Goal: Transaction & Acquisition: Purchase product/service

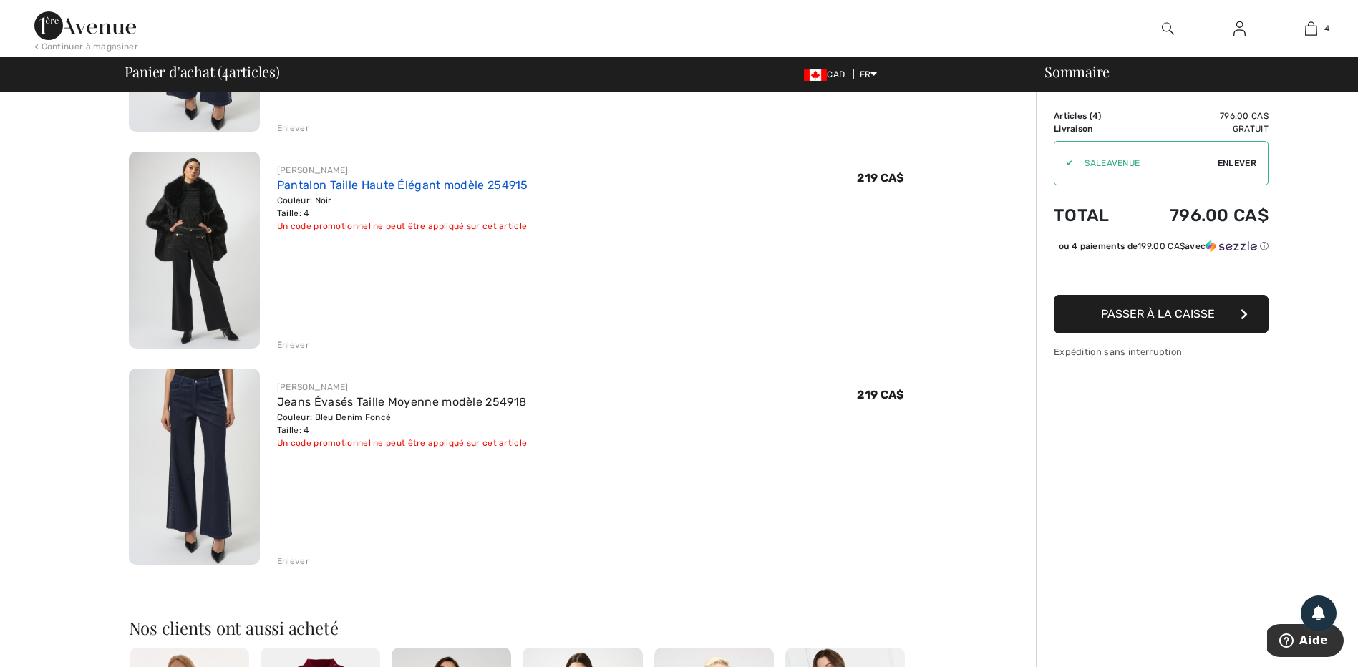
scroll to position [573, 0]
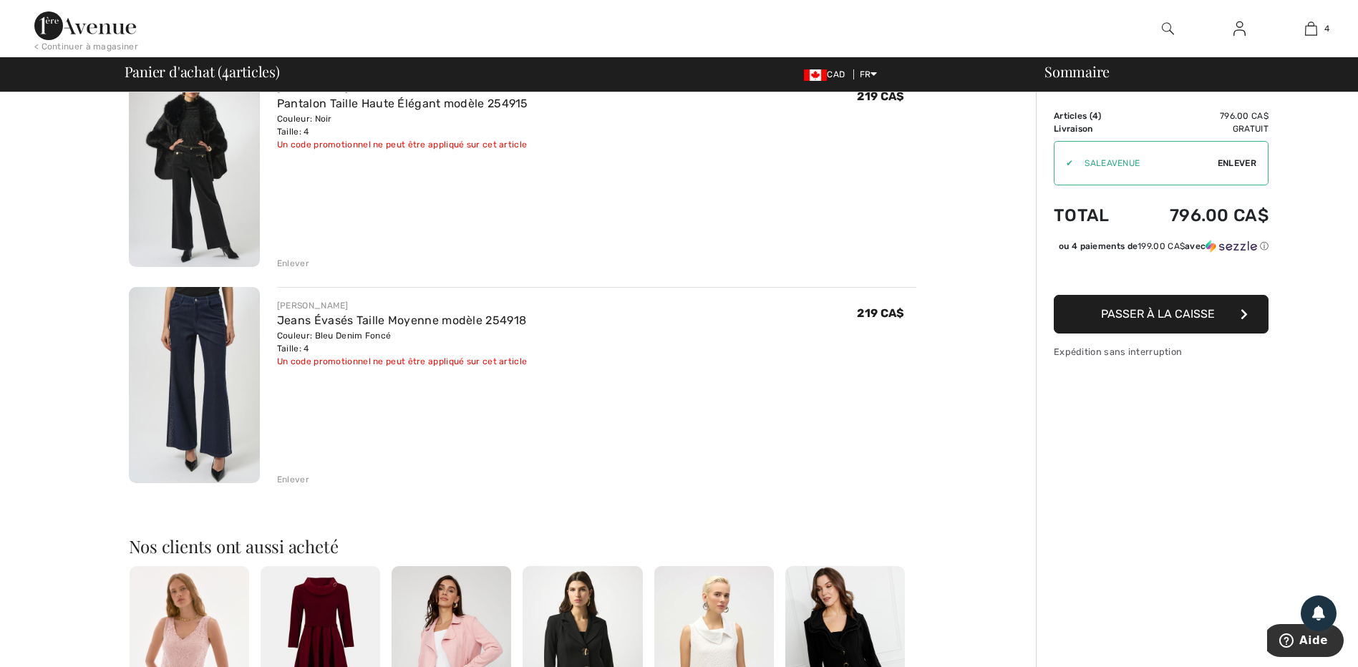
click at [298, 479] on div "Enlever" at bounding box center [293, 479] width 32 height 13
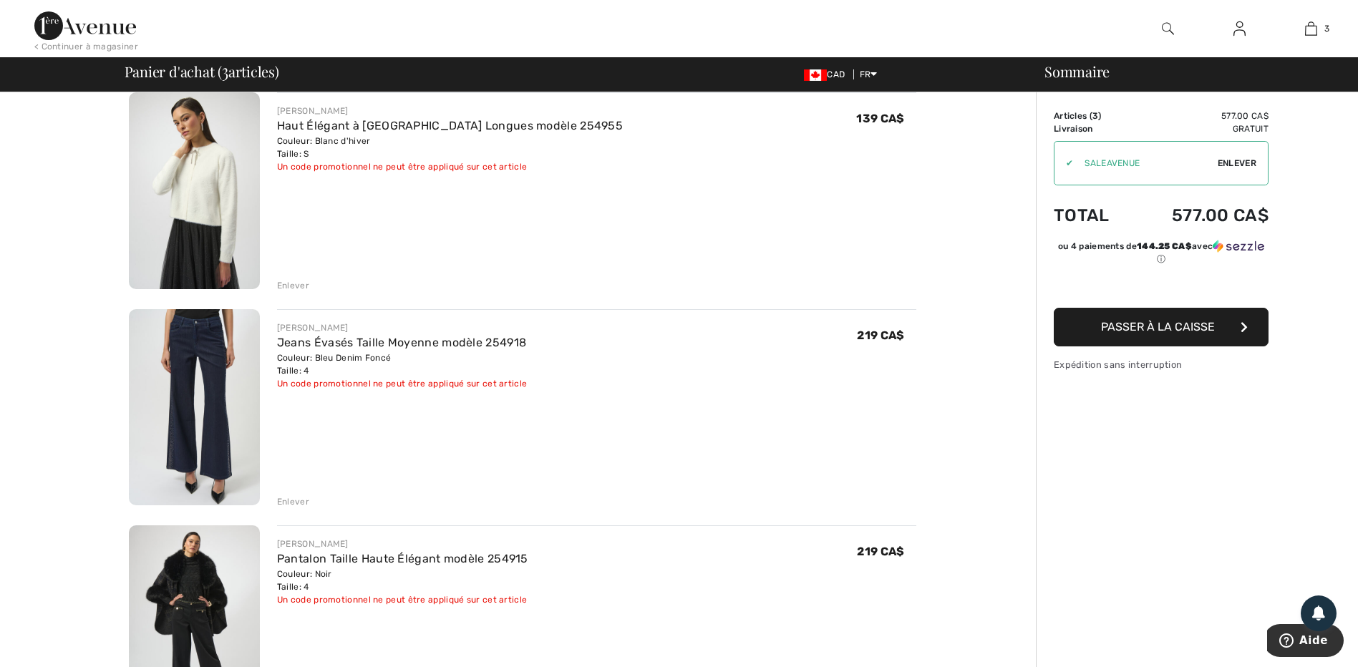
scroll to position [0, 0]
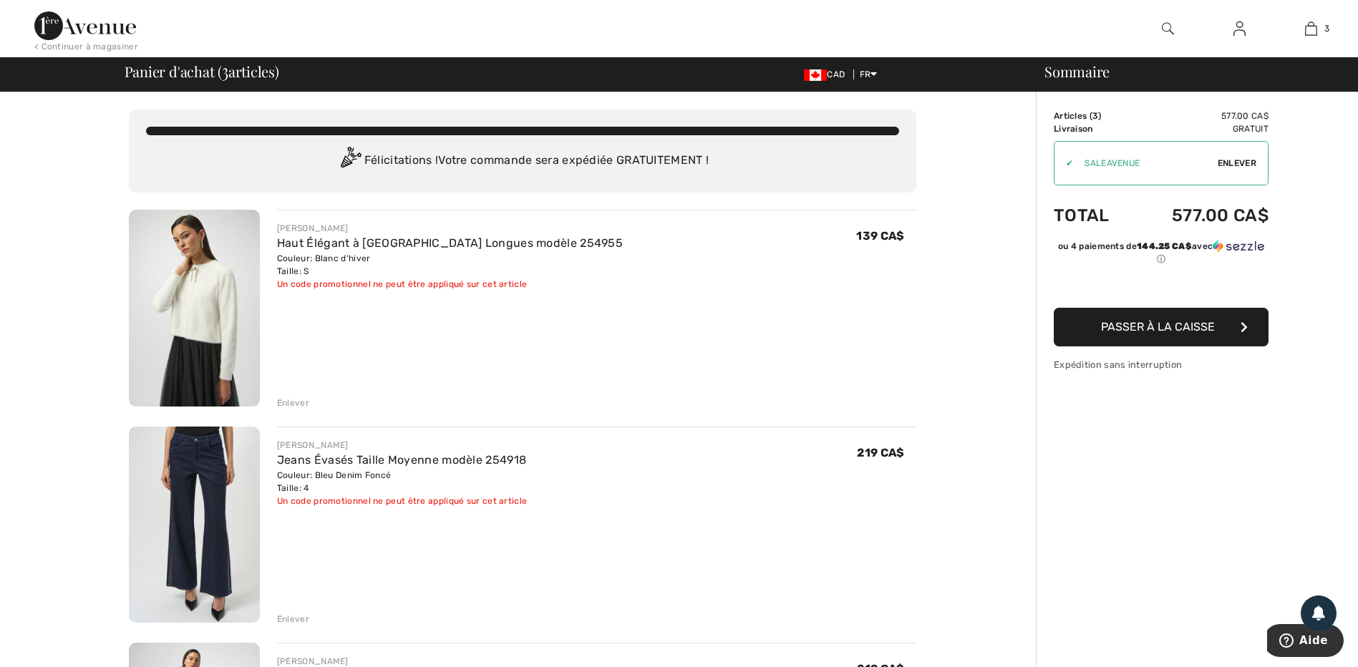
click at [1233, 160] on span "Enlever" at bounding box center [1237, 163] width 39 height 13
click at [1108, 160] on input "TEXT" at bounding box center [1136, 163] width 162 height 43
type input "OC001534BD"
click at [1242, 165] on span "Utiliser" at bounding box center [1237, 163] width 40 height 13
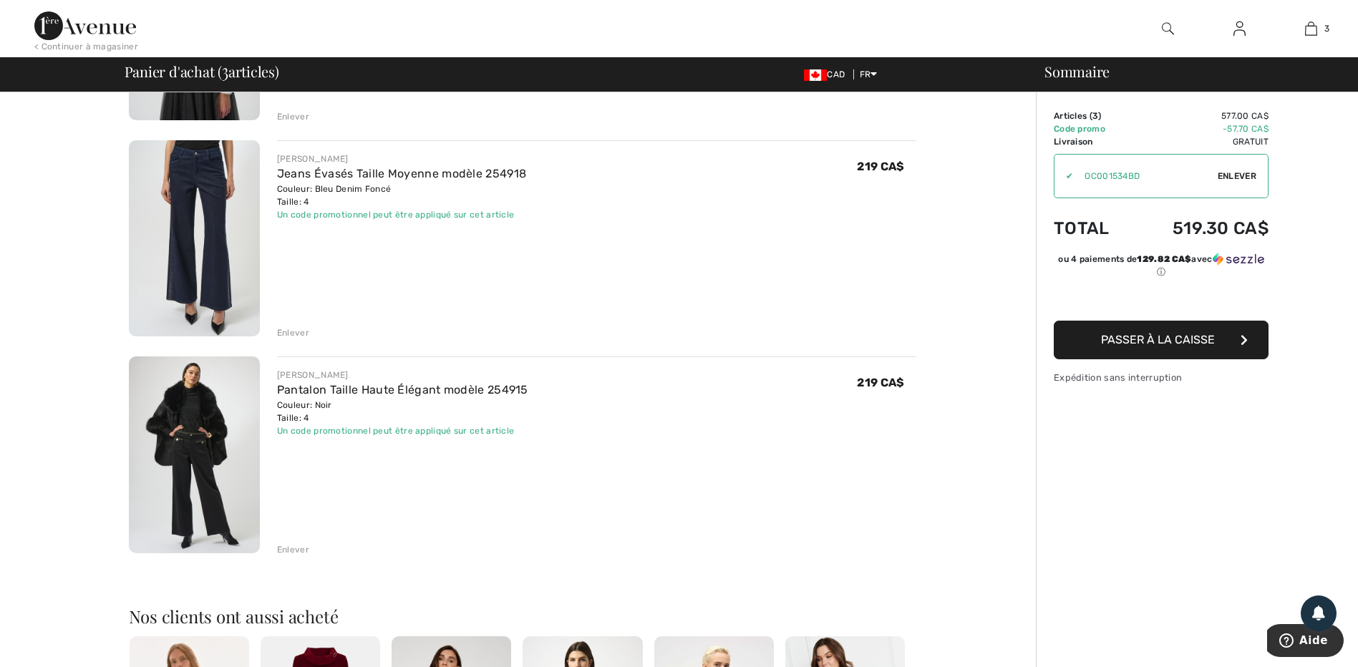
scroll to position [215, 0]
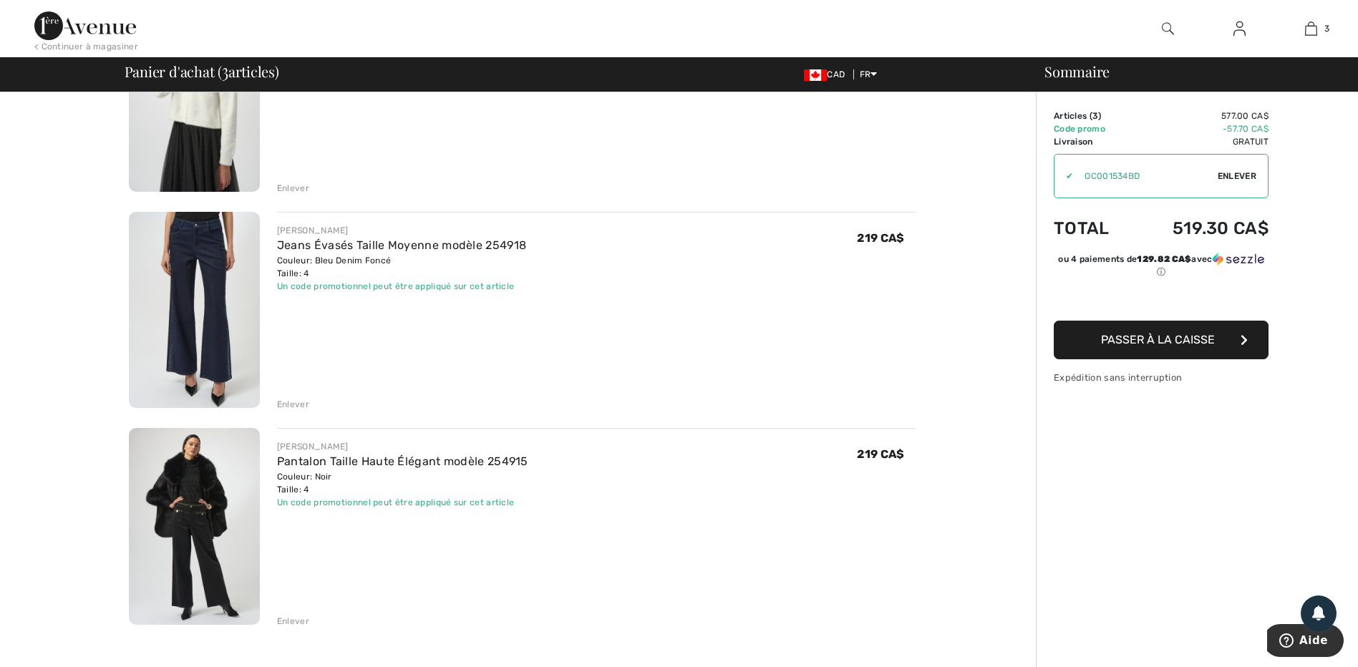
click at [196, 314] on img at bounding box center [194, 310] width 131 height 197
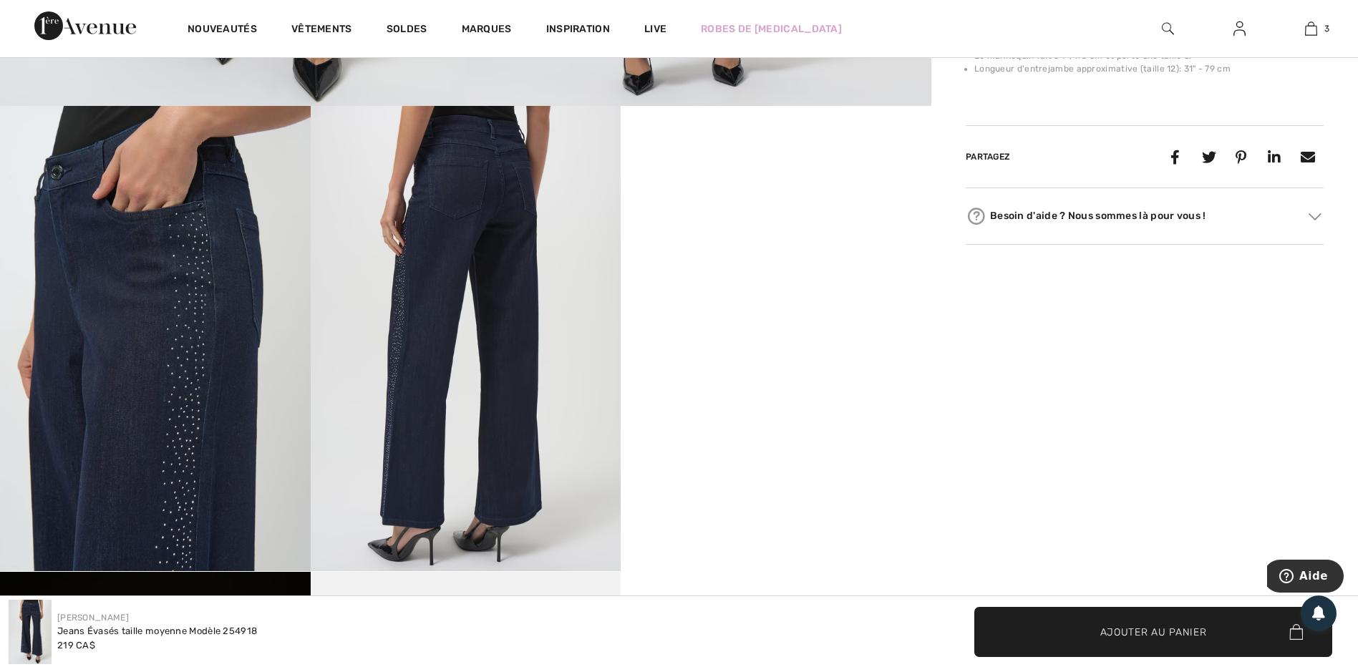
scroll to position [788, 0]
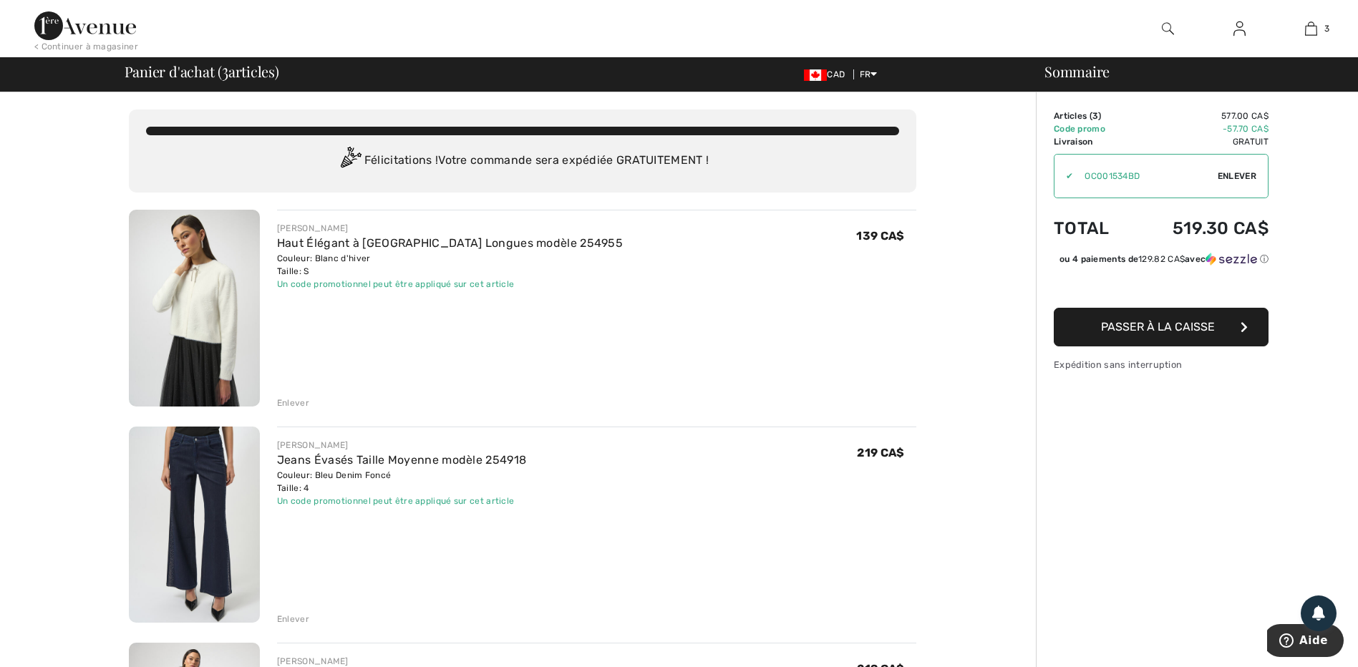
click at [196, 281] on img at bounding box center [194, 308] width 131 height 197
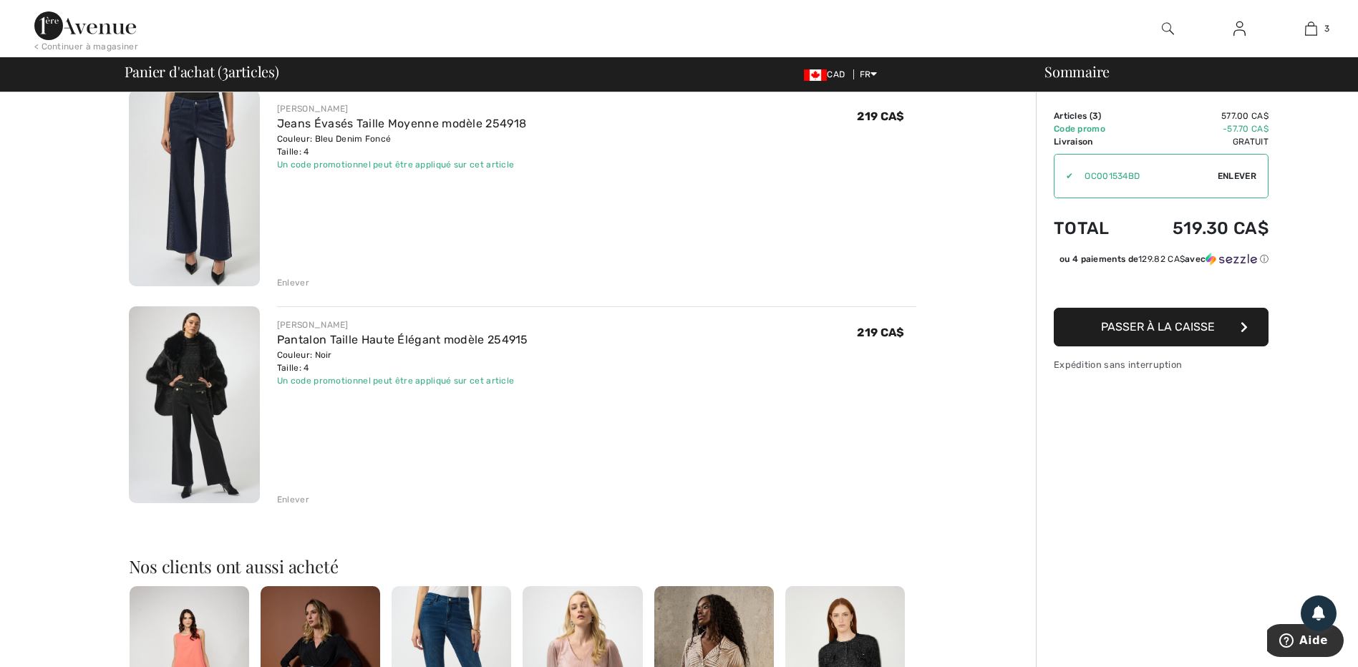
scroll to position [358, 0]
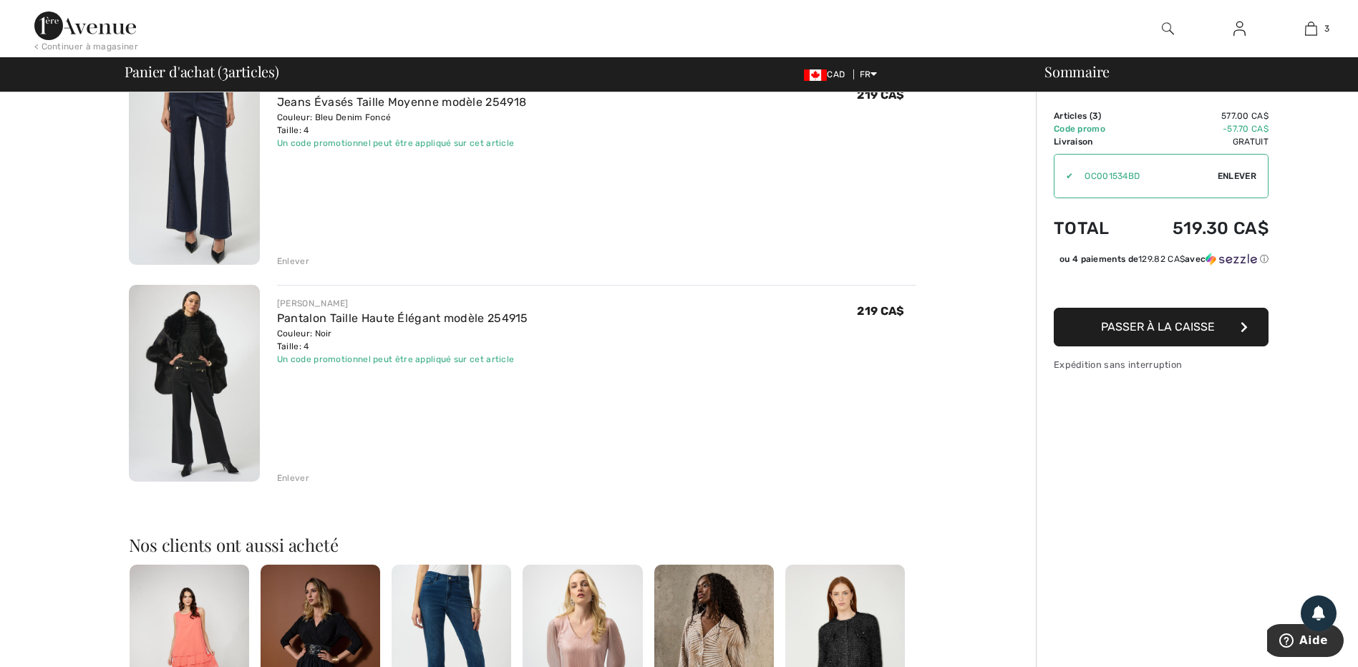
click at [218, 371] on img at bounding box center [194, 383] width 131 height 197
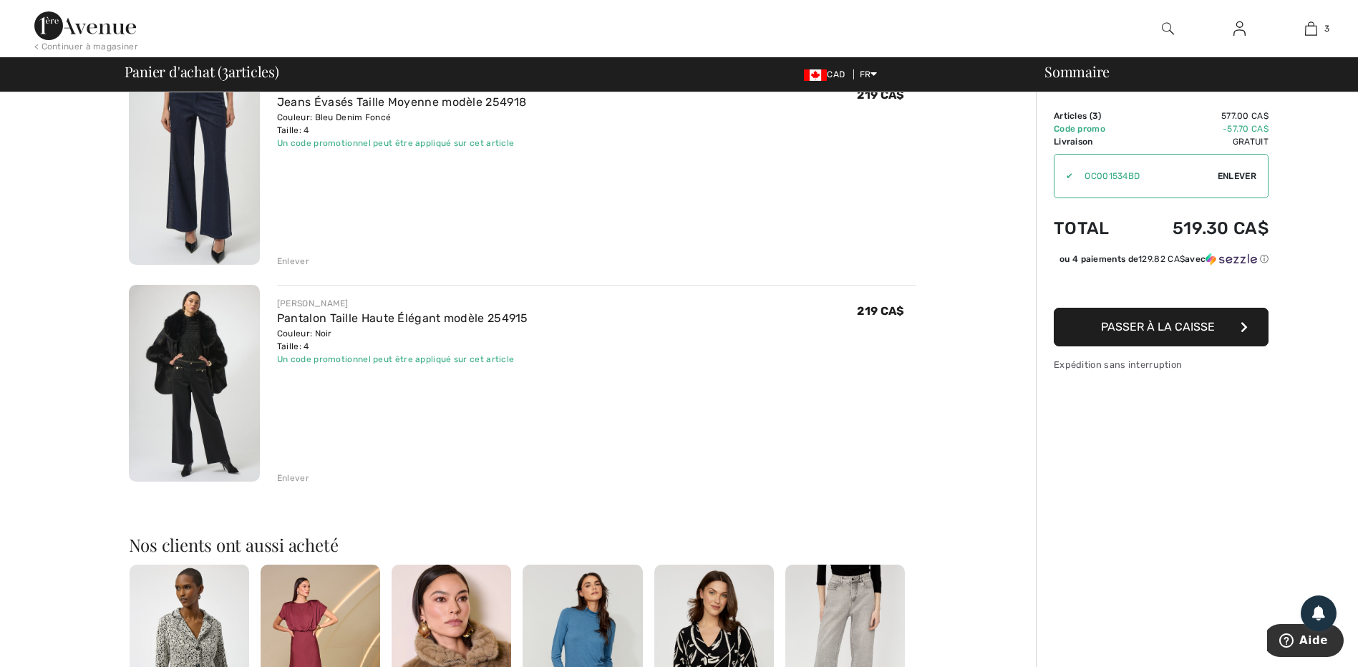
click at [296, 263] on div "Enlever" at bounding box center [293, 261] width 32 height 13
